Goal: Browse casually: Explore the website without a specific task or goal

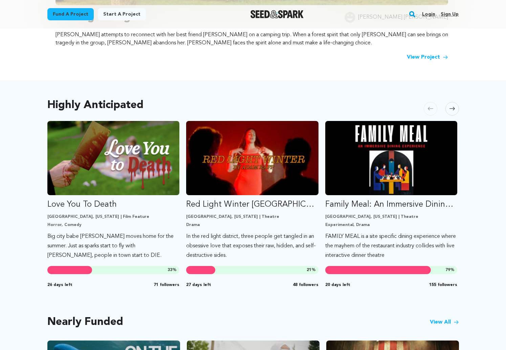
scroll to position [290, 0]
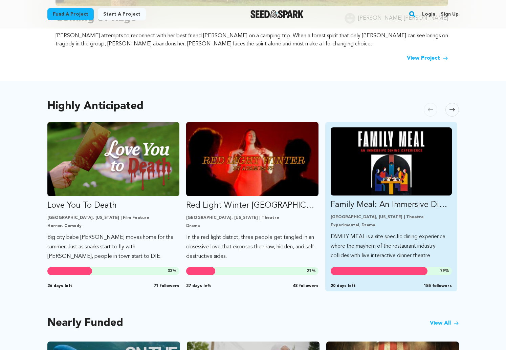
click at [404, 160] on img "Fund Family Meal: An Immersive Dining Experience" at bounding box center [392, 161] width 122 height 68
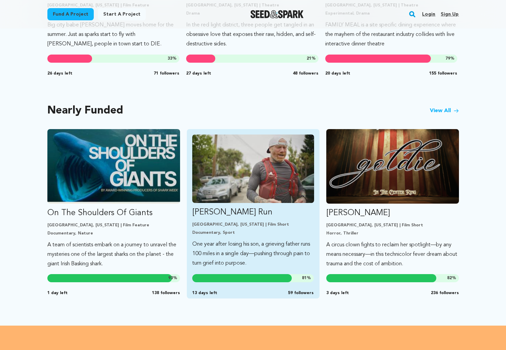
scroll to position [504, 0]
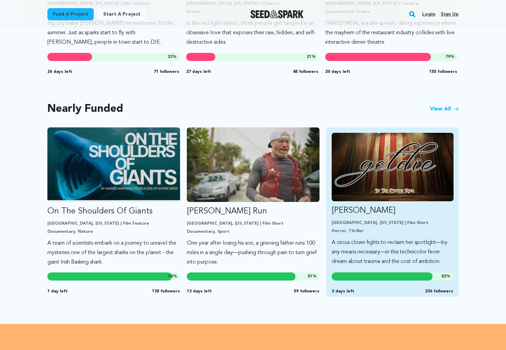
click at [412, 166] on img "Fund Goldie" at bounding box center [393, 167] width 122 height 68
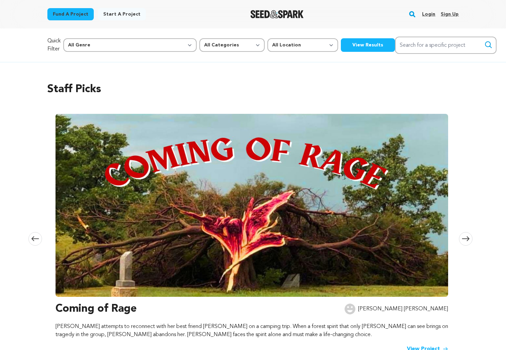
scroll to position [504, 0]
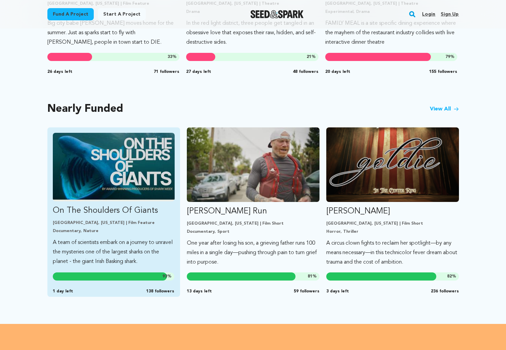
click at [100, 197] on img "Fund On The Shoulders Of Giants" at bounding box center [114, 167] width 122 height 68
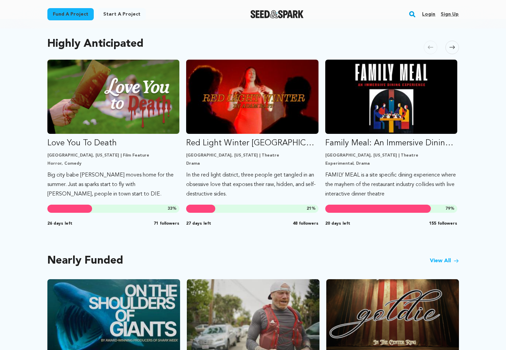
scroll to position [343, 0]
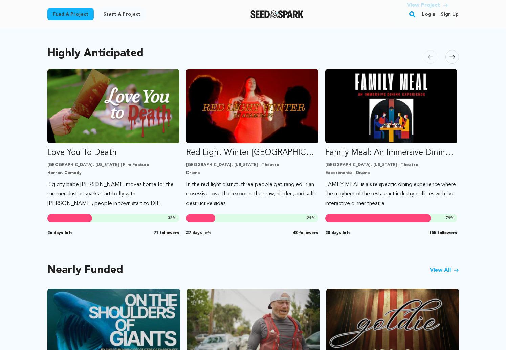
click at [450, 54] on span at bounding box center [452, 57] width 14 height 14
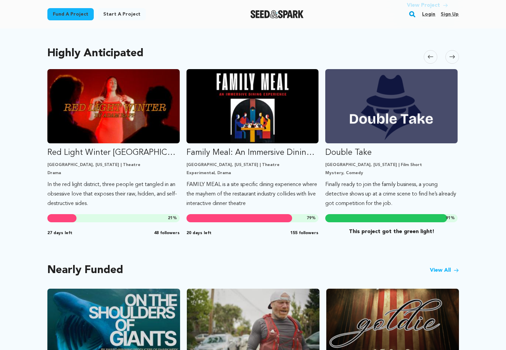
scroll to position [0, 139]
click at [450, 54] on span at bounding box center [452, 57] width 14 height 14
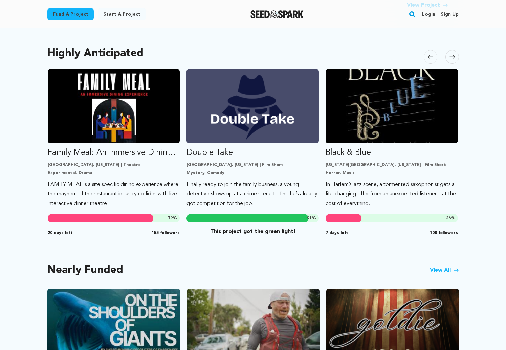
scroll to position [0, 278]
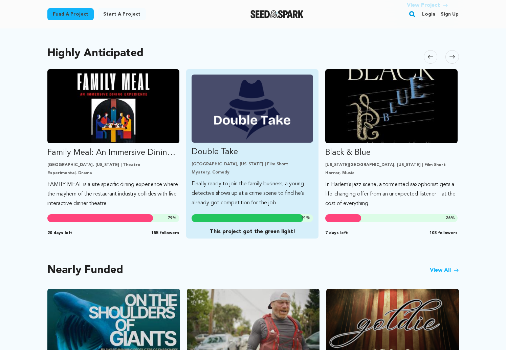
click at [202, 116] on img "Fund Double Take" at bounding box center [253, 108] width 122 height 68
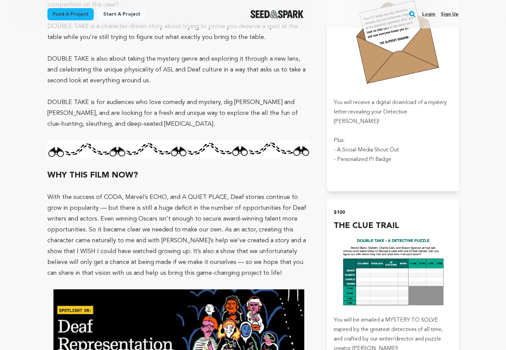
scroll to position [845, 0]
